Goal: Task Accomplishment & Management: Manage account settings

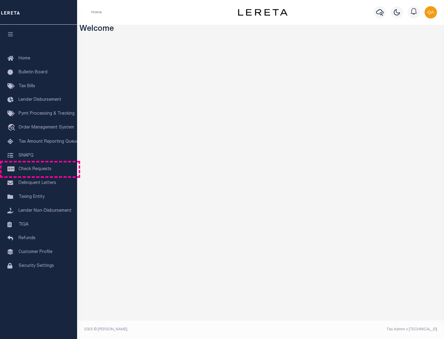
click at [39, 169] on span "Check Requests" at bounding box center [34, 169] width 33 height 4
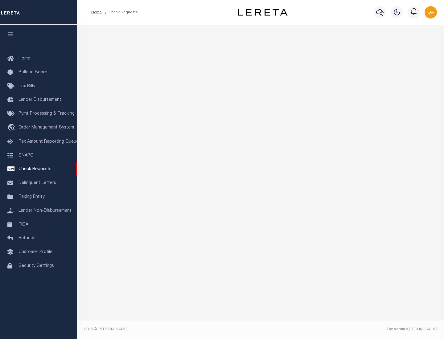
select select "50"
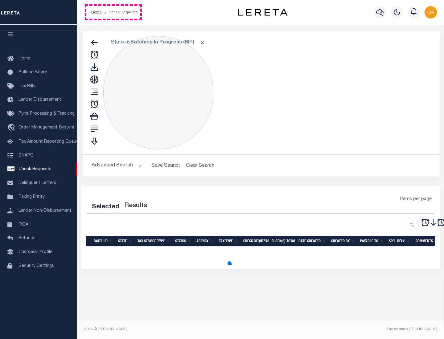
select select "50"
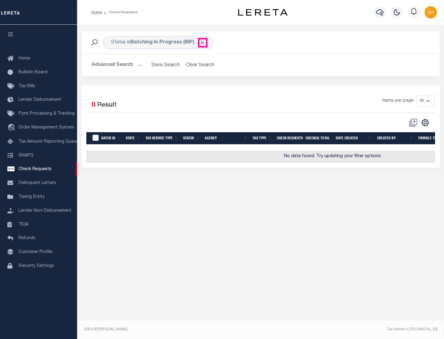
click at [202, 43] on span "Click to Remove" at bounding box center [202, 42] width 6 height 6
